Goal: Check status: Check status

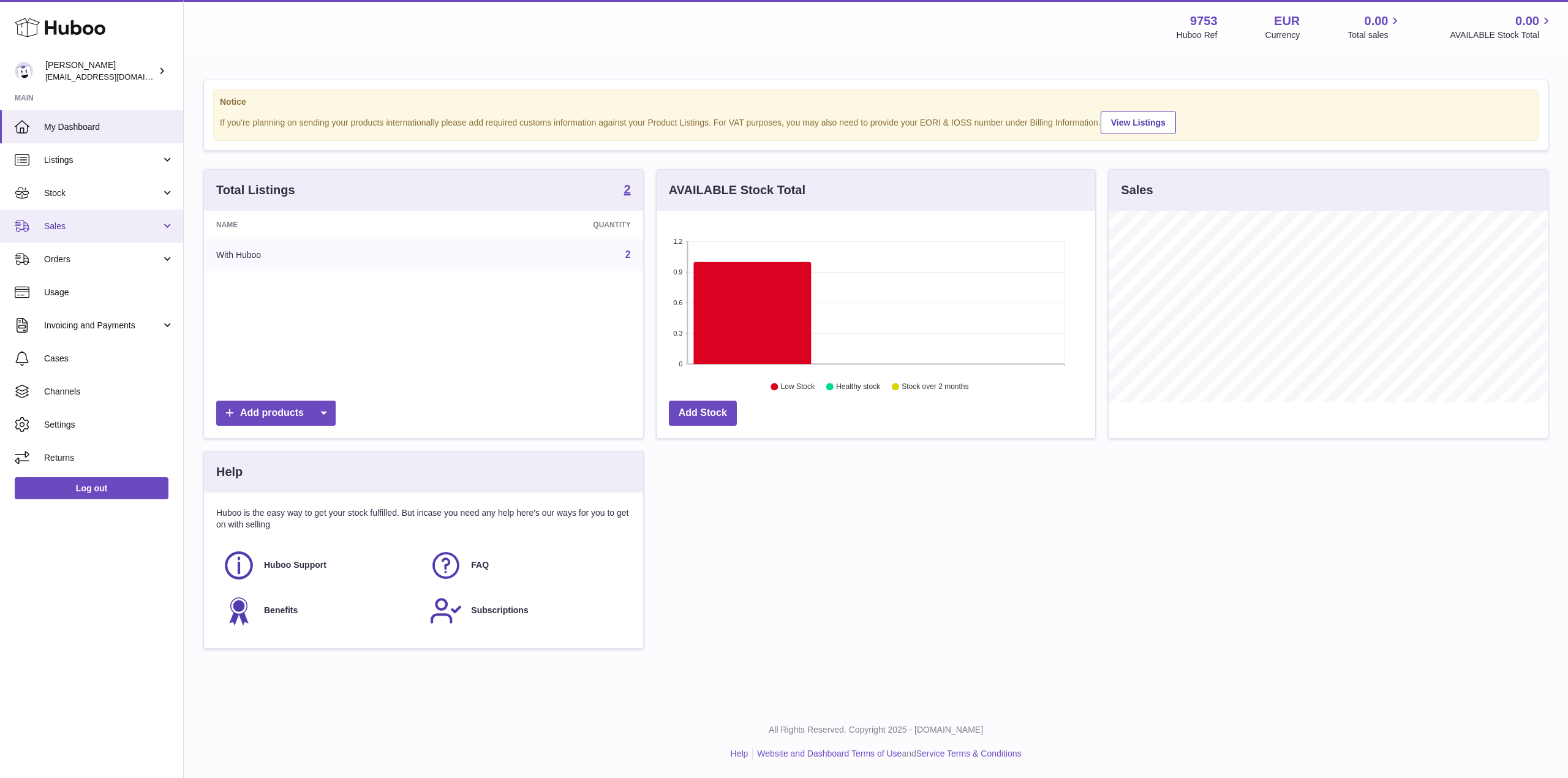
click at [81, 224] on span "Sales" at bounding box center [102, 226] width 117 height 12
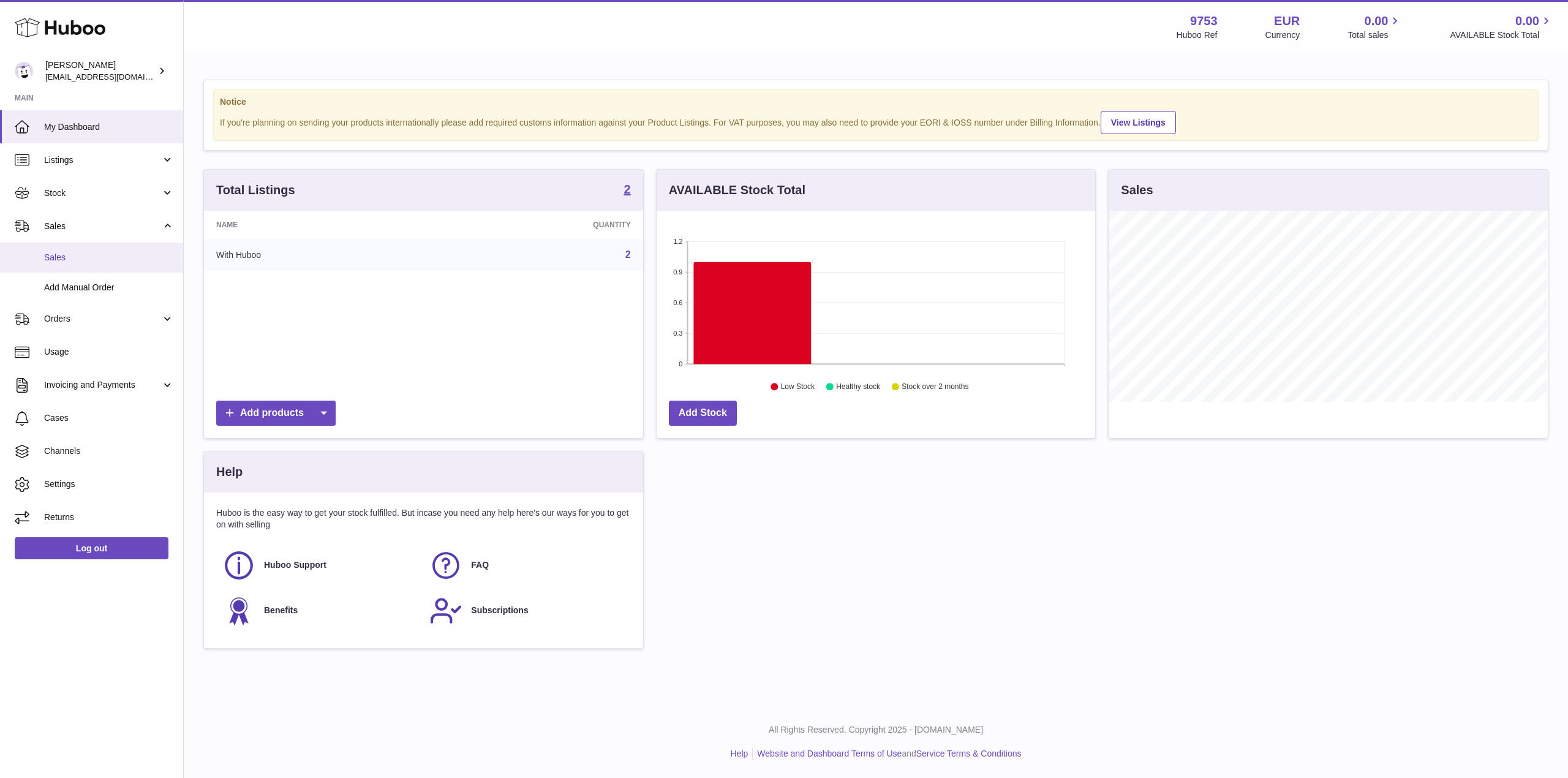
click at [123, 265] on link "Sales" at bounding box center [92, 257] width 183 height 30
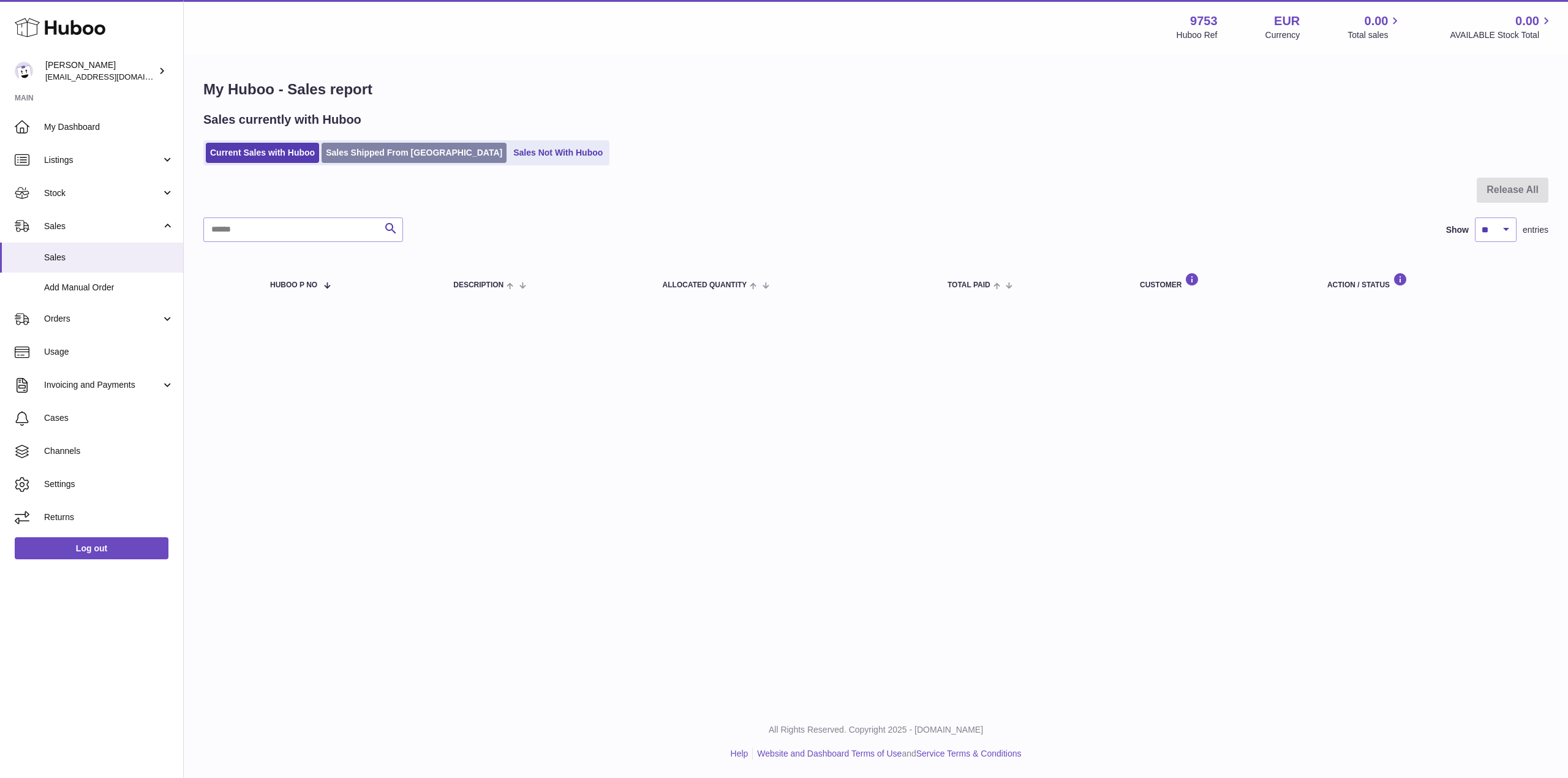
click at [361, 151] on link "Sales Shipped From [GEOGRAPHIC_DATA]" at bounding box center [414, 153] width 185 height 20
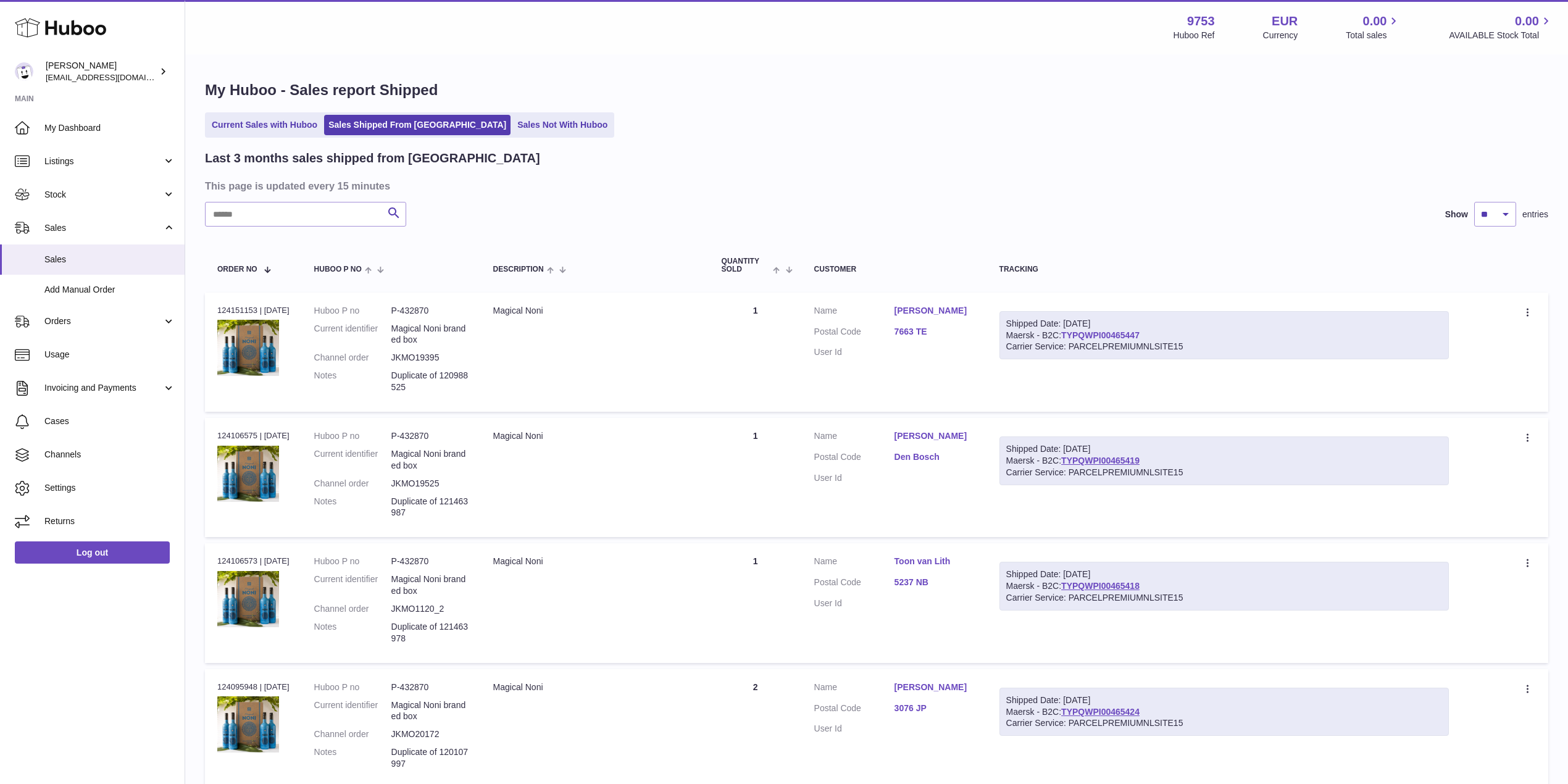
click at [1105, 334] on link "TYPQWPI00465447" at bounding box center [1101, 336] width 79 height 10
click at [1114, 460] on link "TYPQWPI00465419" at bounding box center [1101, 461] width 79 height 10
click at [1111, 460] on link "TYPQWPI00465419" at bounding box center [1101, 461] width 79 height 10
click at [1117, 586] on link "TYPQWPI00465418" at bounding box center [1101, 586] width 79 height 10
